Goal: Task Accomplishment & Management: Manage account settings

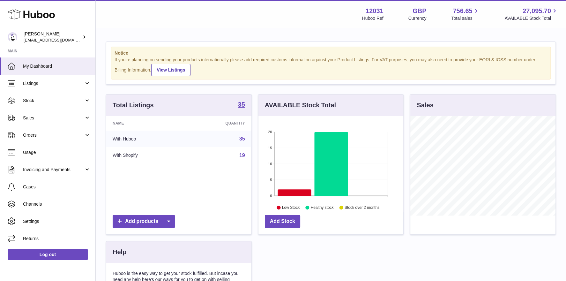
scroll to position [99, 145]
click at [51, 95] on link "Stock" at bounding box center [47, 100] width 95 height 17
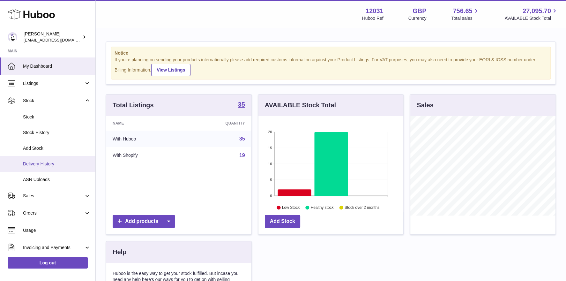
click at [45, 156] on link "Delivery History" at bounding box center [47, 164] width 95 height 16
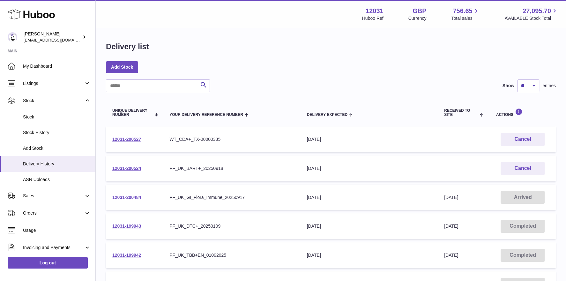
click at [122, 195] on link "12031-200484" at bounding box center [126, 197] width 29 height 5
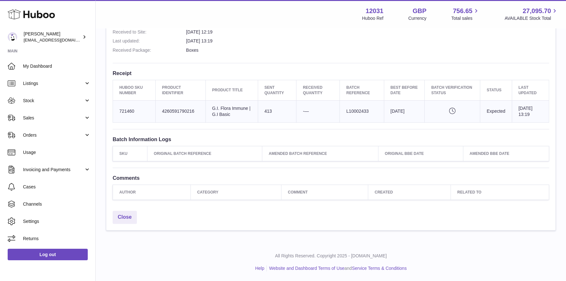
scroll to position [203, 0]
click at [32, 71] on link "My Dashboard" at bounding box center [47, 65] width 95 height 17
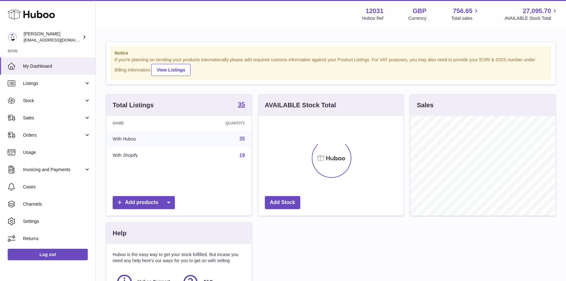
scroll to position [99, 145]
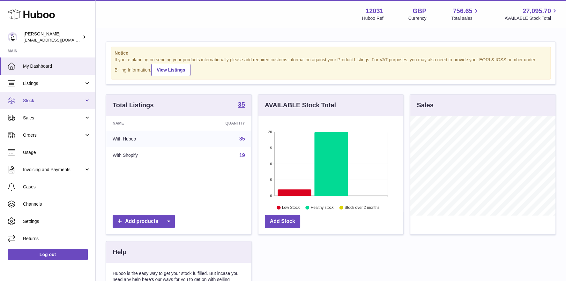
click at [52, 103] on span "Stock" at bounding box center [53, 101] width 61 height 6
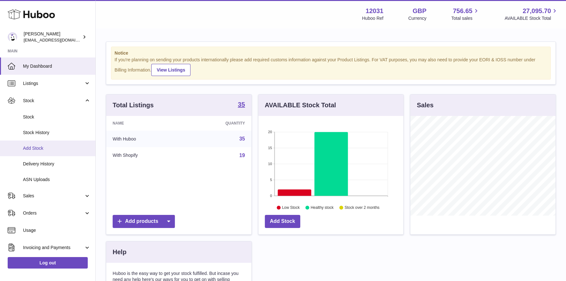
click at [40, 148] on span "Add Stock" at bounding box center [57, 148] width 68 height 6
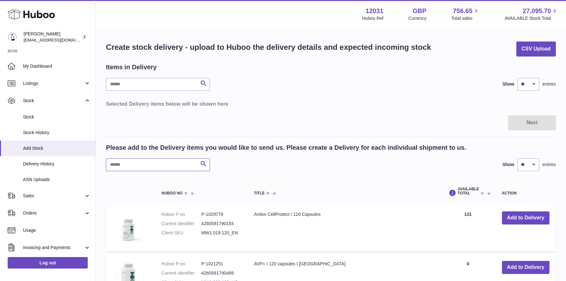
click at [146, 165] on input "text" at bounding box center [158, 164] width 104 height 13
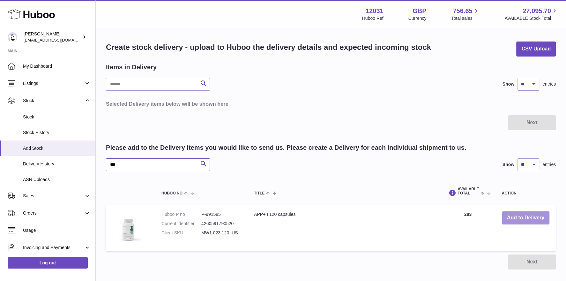
type input "***"
click at [515, 213] on button "Add to Delivery" at bounding box center [526, 217] width 48 height 13
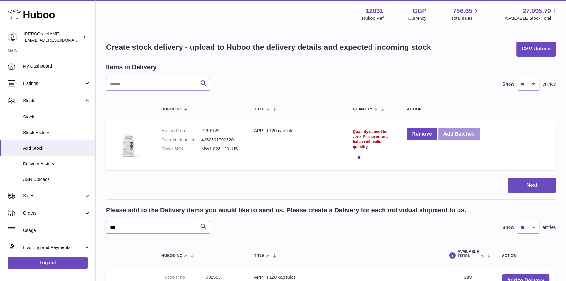
click at [457, 135] on button "Add Batches" at bounding box center [458, 134] width 41 height 13
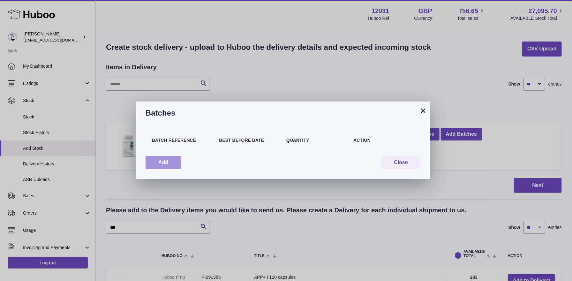
click at [167, 166] on button "Add" at bounding box center [162, 162] width 35 height 13
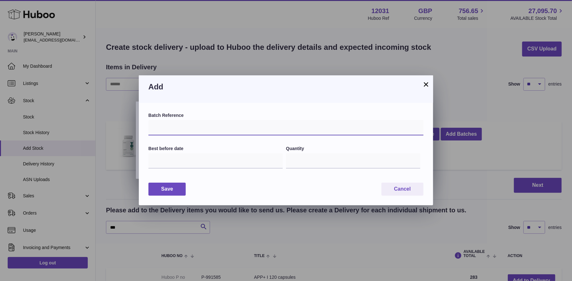
click at [173, 126] on input "text" at bounding box center [285, 127] width 275 height 15
click at [271, 92] on div "Add" at bounding box center [286, 88] width 294 height 27
click at [220, 129] on input "text" at bounding box center [285, 127] width 275 height 15
click at [154, 128] on input "*********" at bounding box center [285, 127] width 275 height 15
type input "*********"
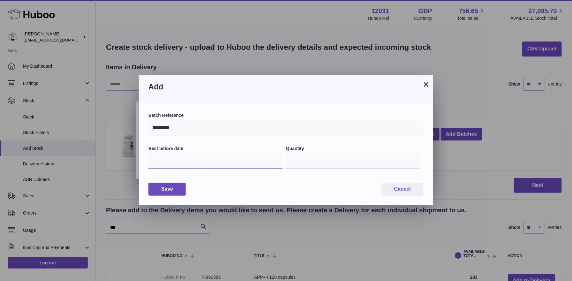
click at [189, 157] on input "text" at bounding box center [215, 160] width 134 height 15
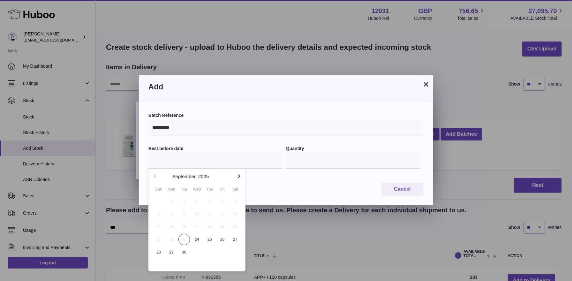
click at [240, 176] on icon "button" at bounding box center [239, 176] width 8 height 8
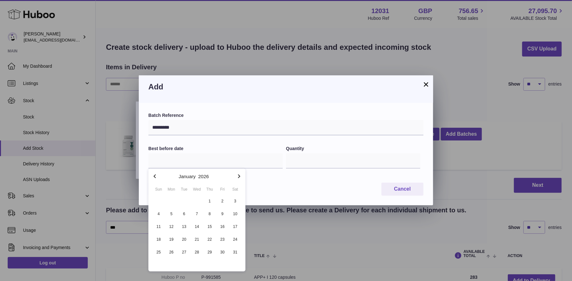
click at [240, 176] on icon "button" at bounding box center [239, 176] width 8 height 8
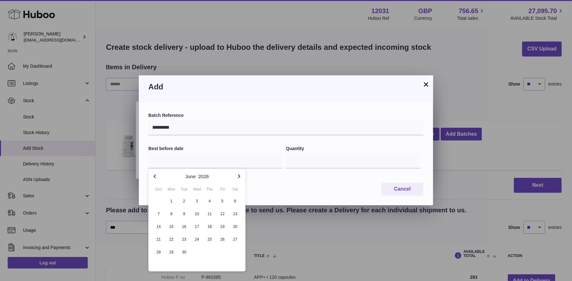
click at [240, 176] on icon "button" at bounding box center [239, 176] width 8 height 8
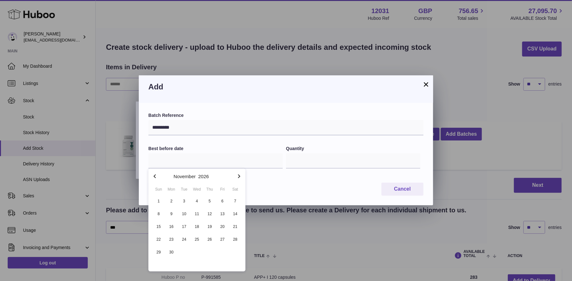
click at [240, 176] on icon "button" at bounding box center [239, 176] width 8 height 8
click at [240, 176] on icon "button" at bounding box center [239, 176] width 2 height 4
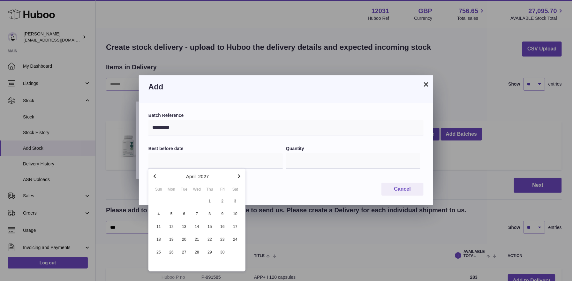
click at [240, 176] on icon "button" at bounding box center [239, 176] width 2 height 4
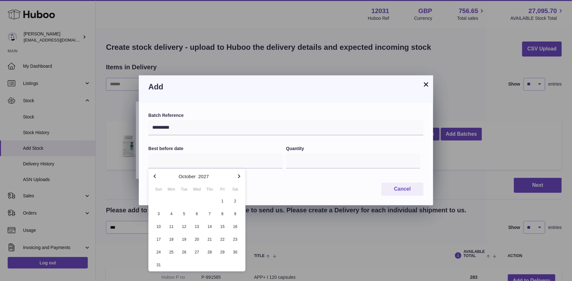
click at [240, 176] on icon "button" at bounding box center [239, 176] width 2 height 4
click at [239, 176] on icon "button" at bounding box center [239, 176] width 2 height 4
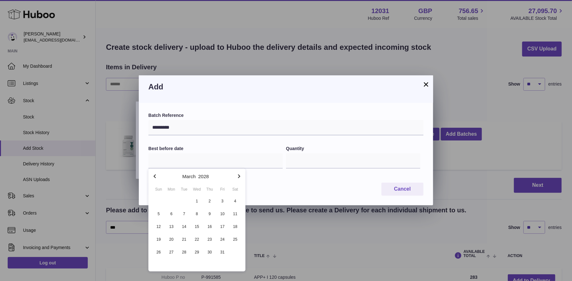
click at [239, 176] on icon "button" at bounding box center [239, 176] width 2 height 4
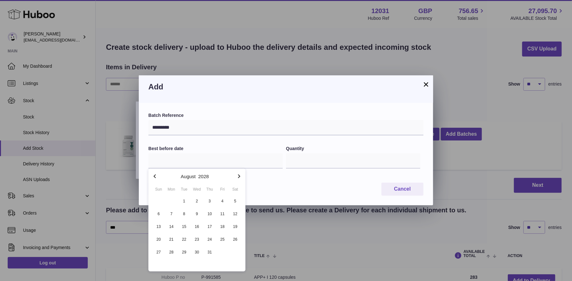
click at [239, 176] on icon "button" at bounding box center [239, 176] width 2 height 4
click at [154, 175] on icon "button" at bounding box center [154, 176] width 2 height 4
click at [236, 253] on span "30" at bounding box center [234, 251] width 11 height 11
type input "**********"
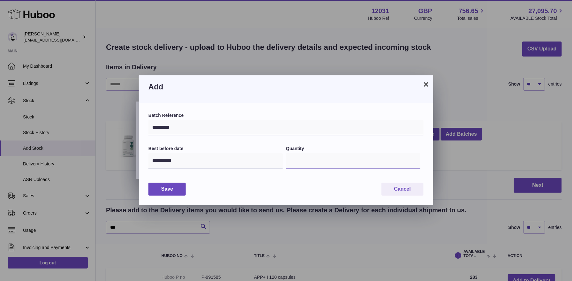
click at [304, 165] on input "*" at bounding box center [353, 160] width 134 height 15
drag, startPoint x: 307, startPoint y: 160, endPoint x: 212, endPoint y: 165, distance: 95.5
click at [212, 165] on div "**********" at bounding box center [285, 160] width 275 height 31
type input "***"
click at [242, 199] on div "**********" at bounding box center [286, 154] width 294 height 102
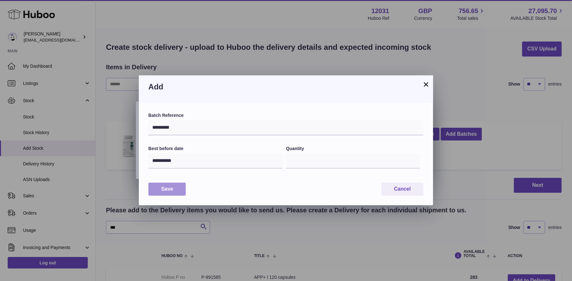
click at [159, 191] on button "Save" at bounding box center [166, 188] width 37 height 13
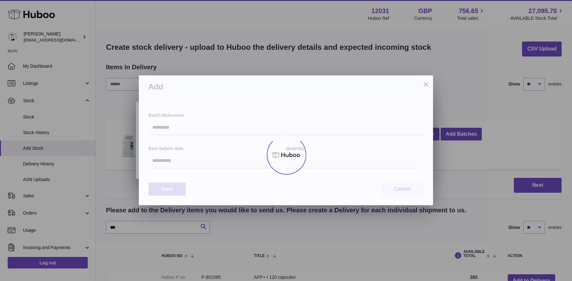
type input "***"
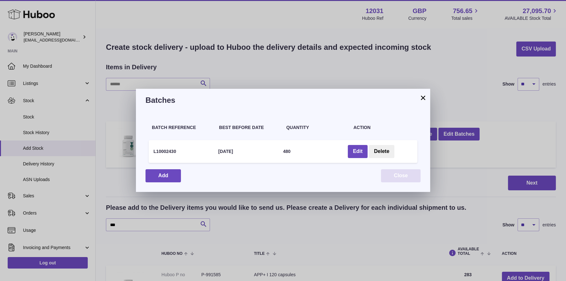
click at [398, 175] on button "Close" at bounding box center [401, 175] width 40 height 13
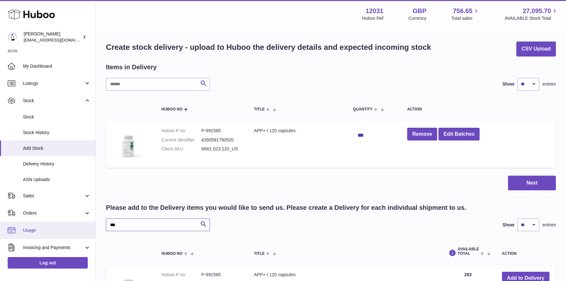
drag, startPoint x: 171, startPoint y: 222, endPoint x: 59, endPoint y: 225, distance: 112.3
click at [59, 225] on div "Huboo Fritzi Nicolaus admin@makewellforyou.com Main My Dashboard Listings Not w…" at bounding box center [283, 190] width 566 height 380
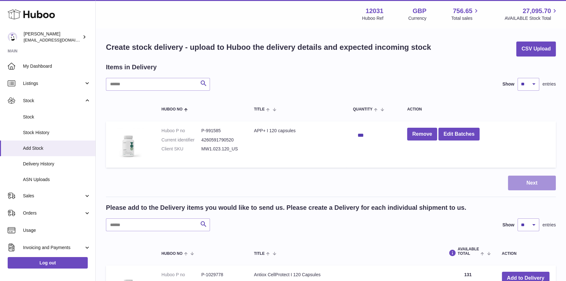
click at [526, 181] on button "Next" at bounding box center [532, 182] width 48 height 15
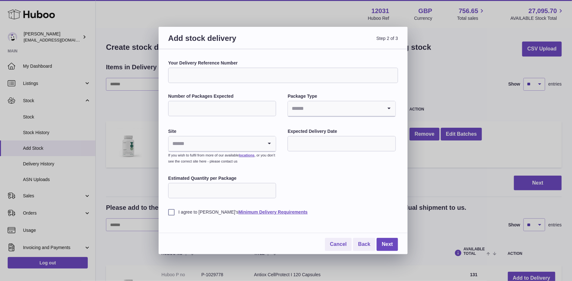
click at [201, 73] on input "Your Delivery Reference Number" at bounding box center [283, 75] width 230 height 15
type input "**********"
click at [197, 104] on input "Number of Packages Expected" at bounding box center [222, 108] width 108 height 15
type input "*"
click at [316, 112] on input "Search for option" at bounding box center [335, 108] width 94 height 15
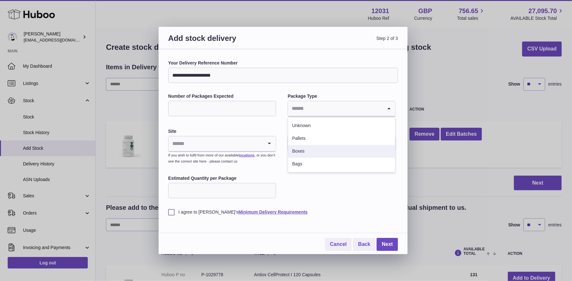
click at [310, 151] on li "Boxes" at bounding box center [341, 151] width 107 height 13
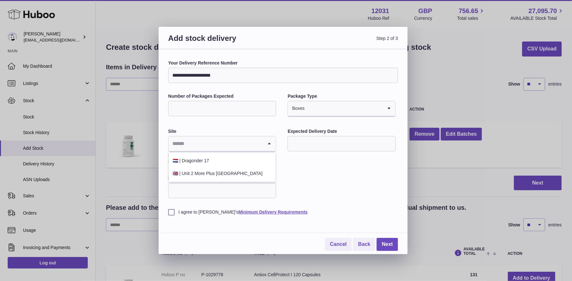
click at [193, 146] on input "Search for option" at bounding box center [215, 143] width 94 height 15
click at [256, 175] on li "🇬🇧 | Unit 2 More Plus Central Park" at bounding box center [222, 173] width 107 height 13
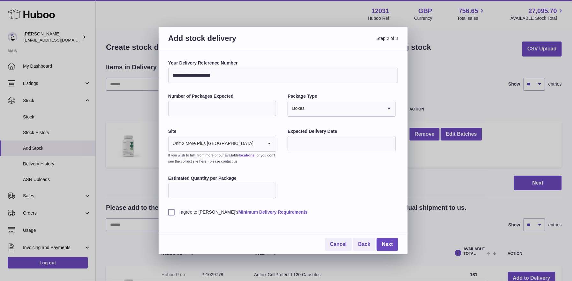
click at [319, 145] on input "text" at bounding box center [341, 143] width 108 height 15
click at [349, 219] on span "26" at bounding box center [348, 221] width 11 height 11
type input "**********"
click at [209, 192] on input "Estimated Quantity per Package" at bounding box center [222, 190] width 108 height 15
type input "***"
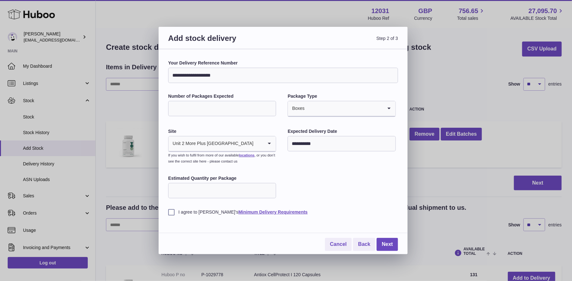
click at [173, 210] on label "I agree to Huboo's Minimum Delivery Requirements" at bounding box center [283, 212] width 230 height 6
click at [190, 244] on div "Cancel Back Next" at bounding box center [283, 238] width 230 height 25
click at [394, 244] on link "Next" at bounding box center [386, 244] width 21 height 13
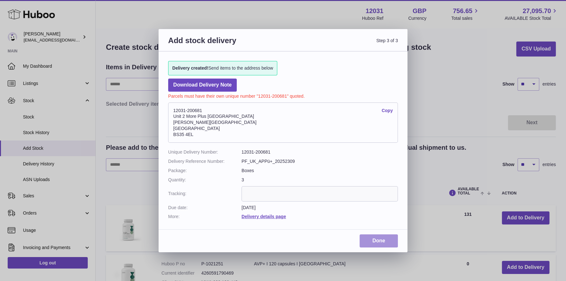
click at [380, 243] on link "Done" at bounding box center [378, 240] width 38 height 13
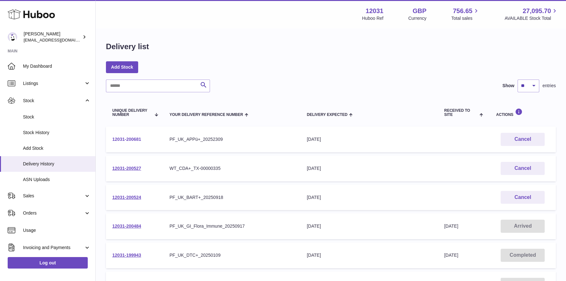
click at [136, 137] on link "12031-200681" at bounding box center [126, 139] width 29 height 5
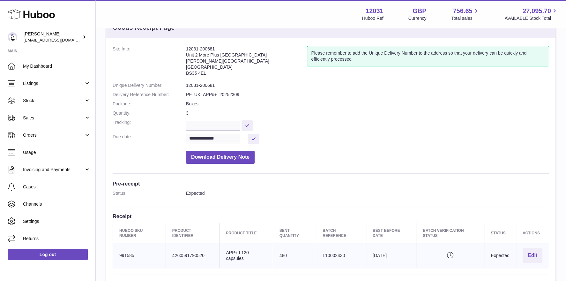
scroll to position [26, 0]
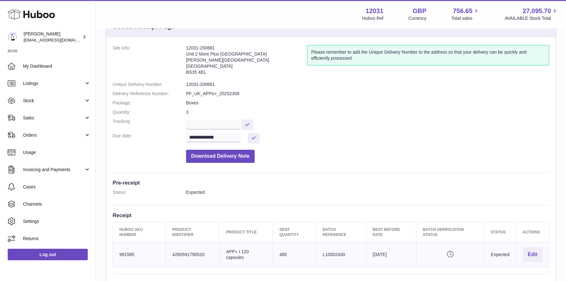
drag, startPoint x: 250, startPoint y: 255, endPoint x: 220, endPoint y: 249, distance: 30.2
click at [220, 249] on td "Product title APP+ I 120 capsules" at bounding box center [245, 254] width 53 height 25
copy td "APP+ I 120 capsules"
